Goal: Use online tool/utility: Utilize a website feature to perform a specific function

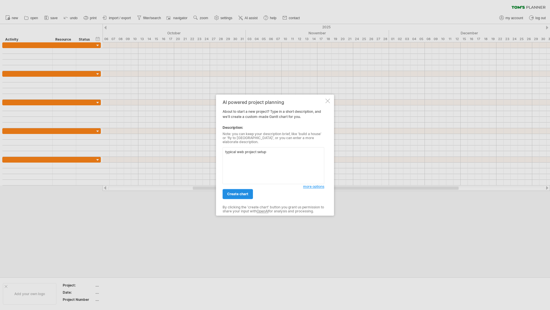
type textarea "typical web project setup"
click at [247, 195] on link "create chart" at bounding box center [238, 194] width 30 height 10
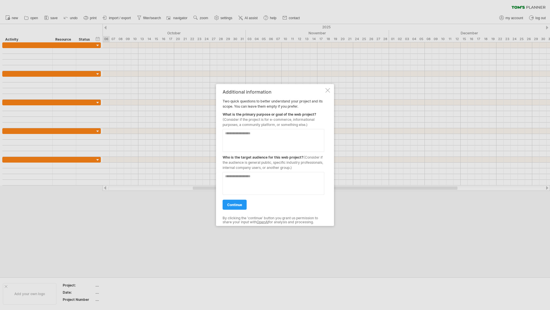
click at [329, 90] on div at bounding box center [327, 90] width 5 height 5
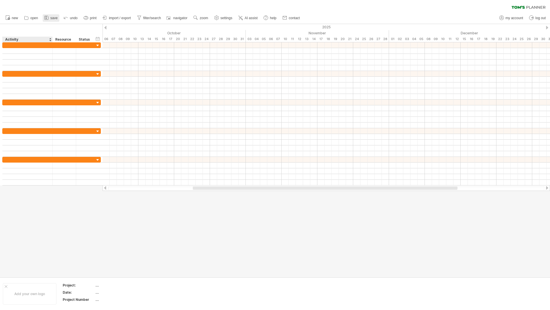
click at [51, 20] on link "save" at bounding box center [51, 17] width 17 height 7
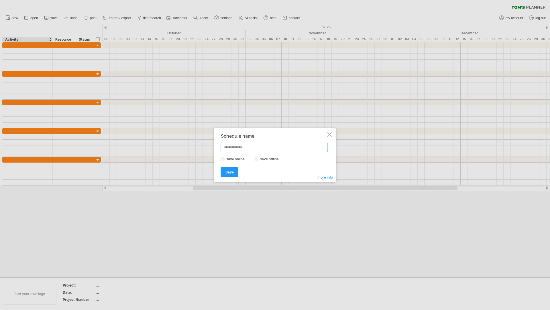
click at [238, 146] on input "text" at bounding box center [274, 147] width 107 height 9
type input "**********"
click at [229, 172] on span "Save" at bounding box center [229, 172] width 8 height 4
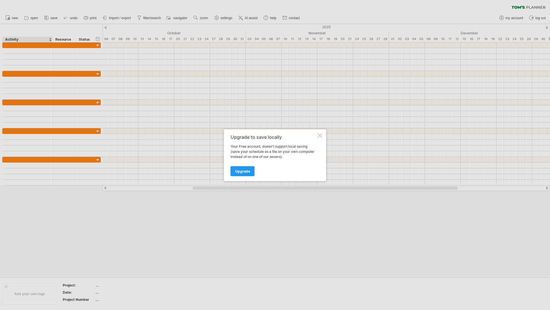
click at [319, 135] on div at bounding box center [320, 135] width 5 height 5
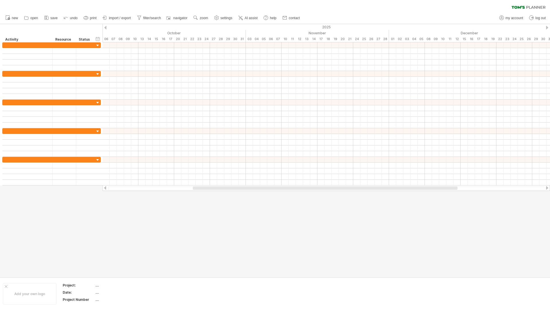
click at [80, 8] on div "clear filter reapply filter" at bounding box center [275, 6] width 550 height 12
click at [52, 18] on span "save" at bounding box center [53, 18] width 7 height 4
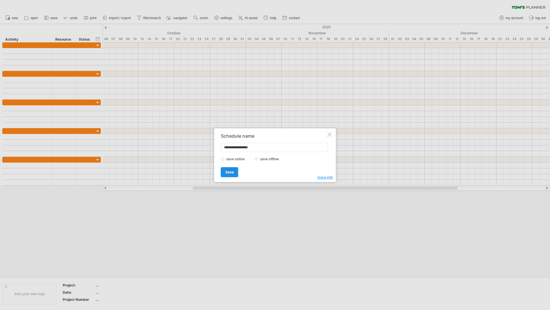
type input "**********"
click at [227, 173] on span "Save" at bounding box center [229, 172] width 8 height 4
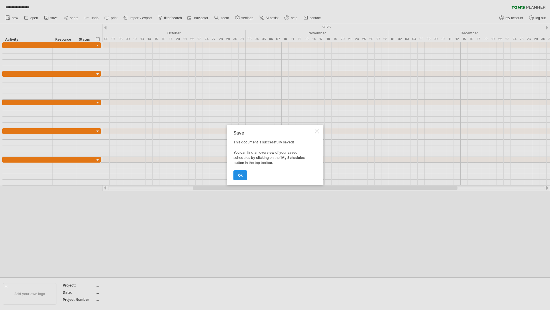
click at [243, 174] on link "ok" at bounding box center [240, 175] width 14 height 10
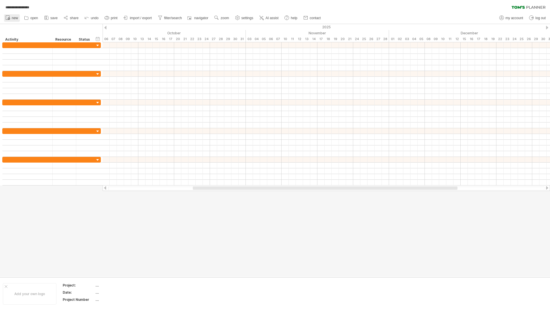
click at [11, 19] on link "new" at bounding box center [12, 17] width 16 height 7
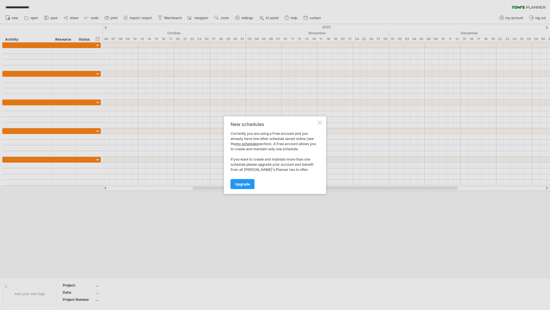
click at [321, 123] on div at bounding box center [320, 122] width 5 height 5
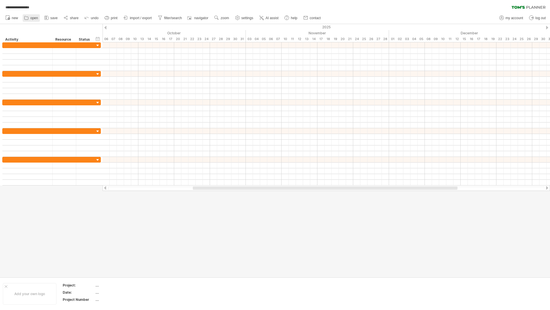
click at [33, 17] on span "open" at bounding box center [34, 18] width 8 height 4
type input "**********"
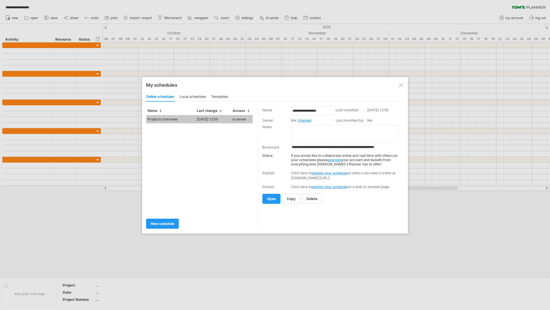
click at [402, 85] on div at bounding box center [401, 85] width 5 height 5
